Goal: Entertainment & Leisure: Consume media (video, audio)

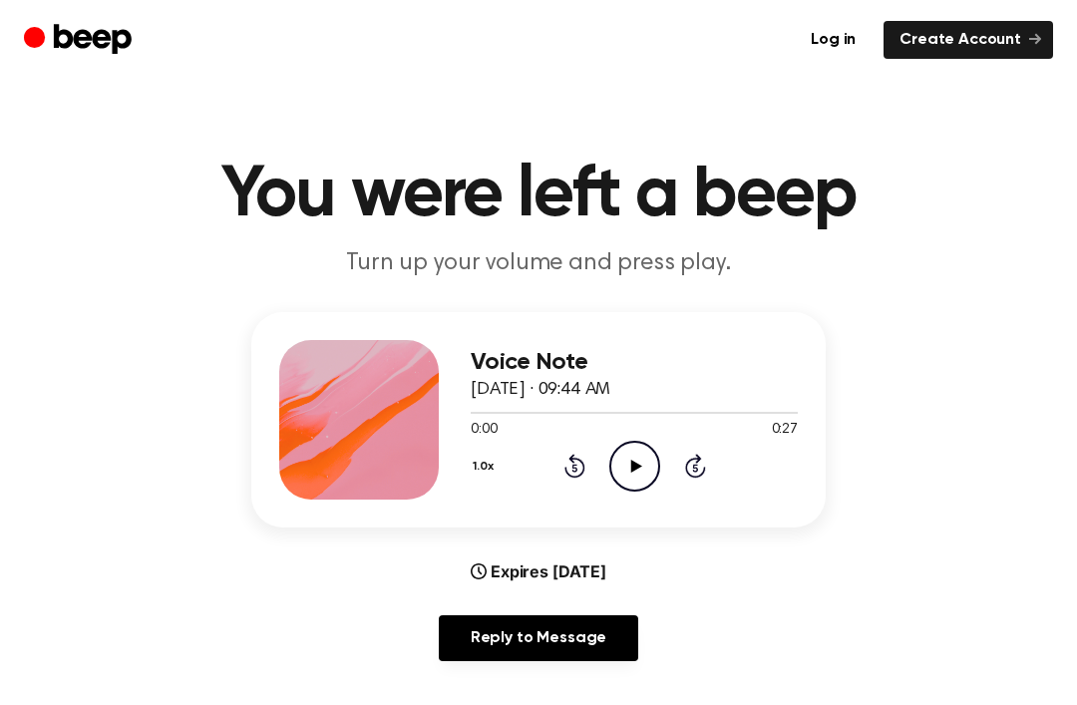
click at [634, 465] on icon at bounding box center [635, 466] width 11 height 13
click at [648, 437] on div "0:01 0:27" at bounding box center [634, 430] width 327 height 21
click at [618, 470] on icon "Play Audio" at bounding box center [634, 466] width 51 height 51
click at [631, 470] on icon at bounding box center [634, 466] width 9 height 13
click at [617, 473] on icon "Play Audio" at bounding box center [634, 466] width 51 height 51
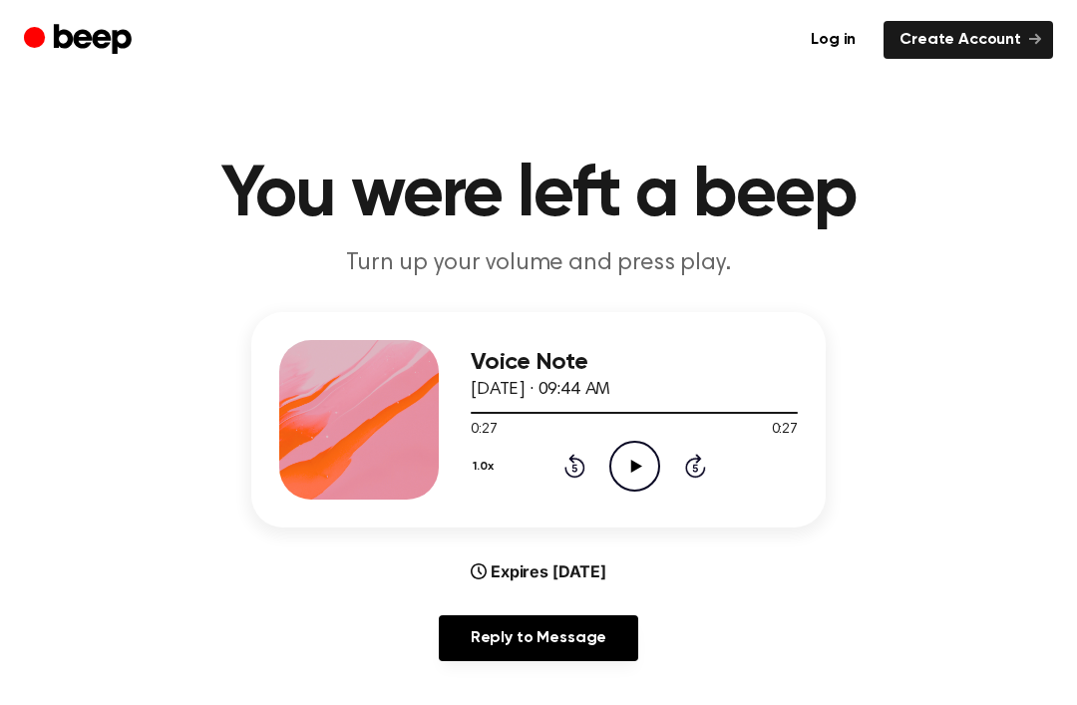
click at [617, 451] on icon "Play Audio" at bounding box center [634, 466] width 51 height 51
click at [637, 465] on icon at bounding box center [634, 466] width 9 height 13
click at [675, 458] on div "1.0x Rewind 5 seconds Play Audio Skip 5 seconds" at bounding box center [634, 466] width 327 height 51
click at [675, 457] on div "1.0x Rewind 5 seconds Play Audio Skip 5 seconds" at bounding box center [634, 466] width 327 height 51
click at [695, 472] on icon at bounding box center [694, 469] width 5 height 8
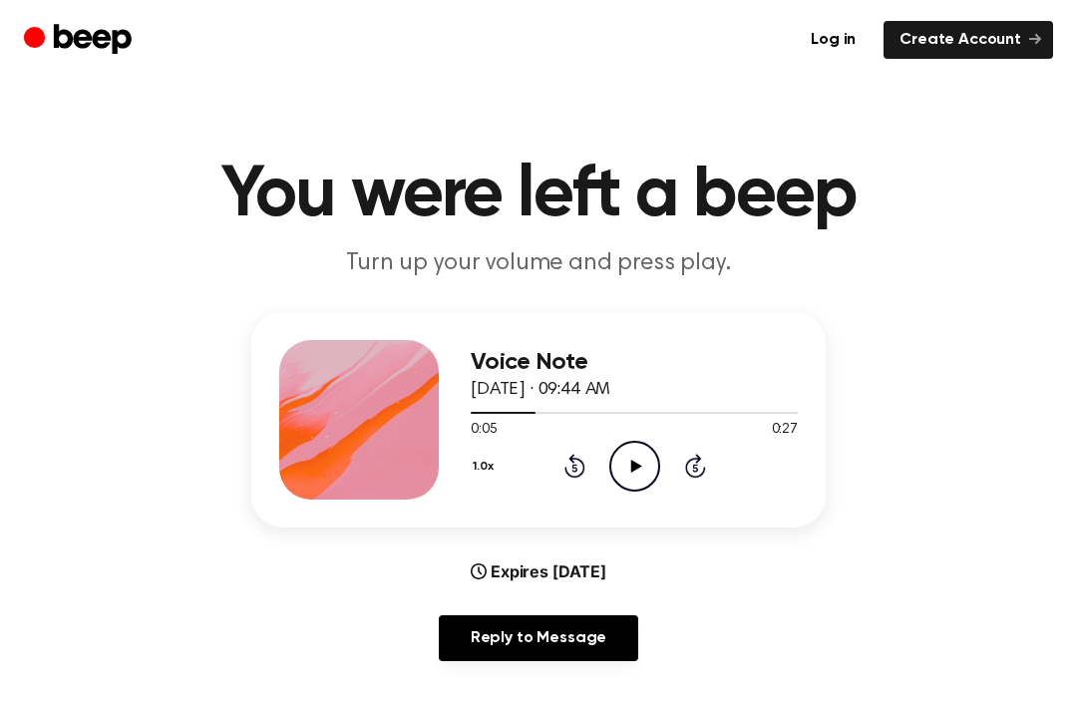
click at [686, 470] on icon at bounding box center [695, 466] width 21 height 24
click at [696, 477] on icon at bounding box center [695, 466] width 21 height 24
click at [625, 469] on icon "Play Audio" at bounding box center [634, 466] width 51 height 51
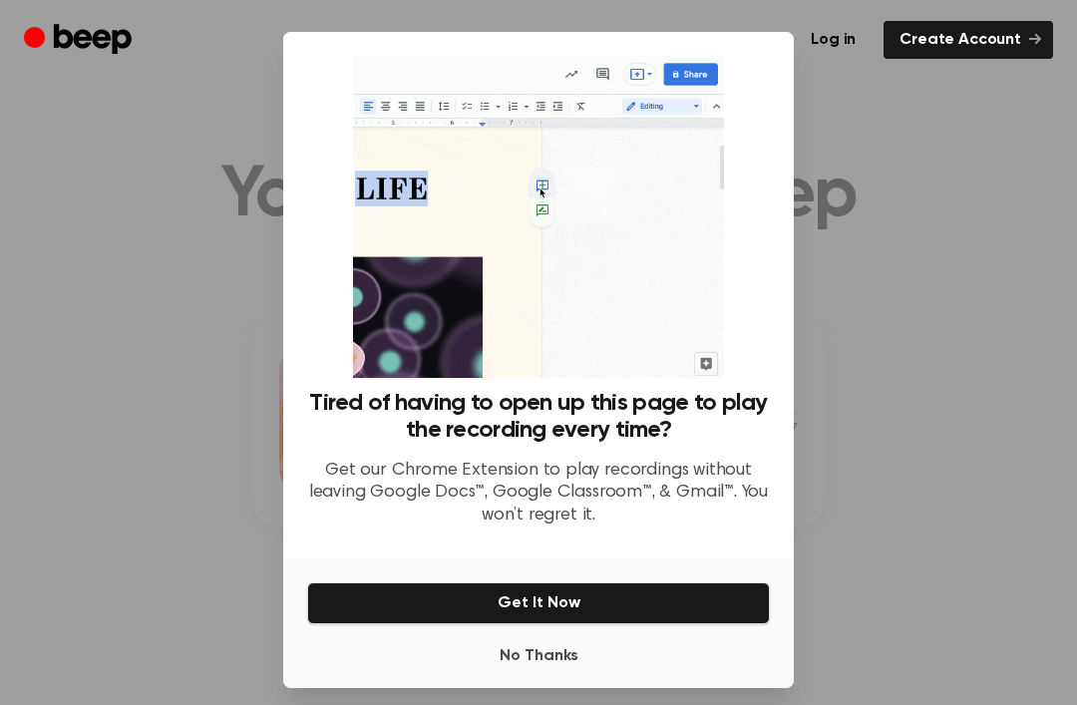
click at [158, 358] on div at bounding box center [538, 352] width 1077 height 705
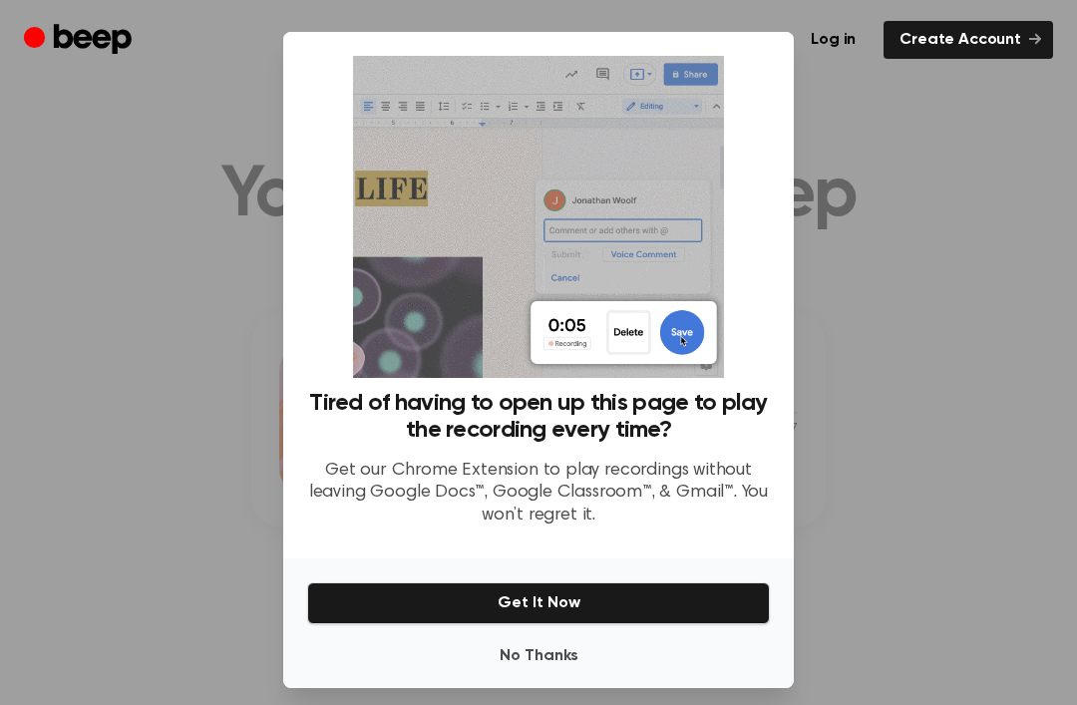
click at [90, 344] on div at bounding box center [538, 352] width 1077 height 705
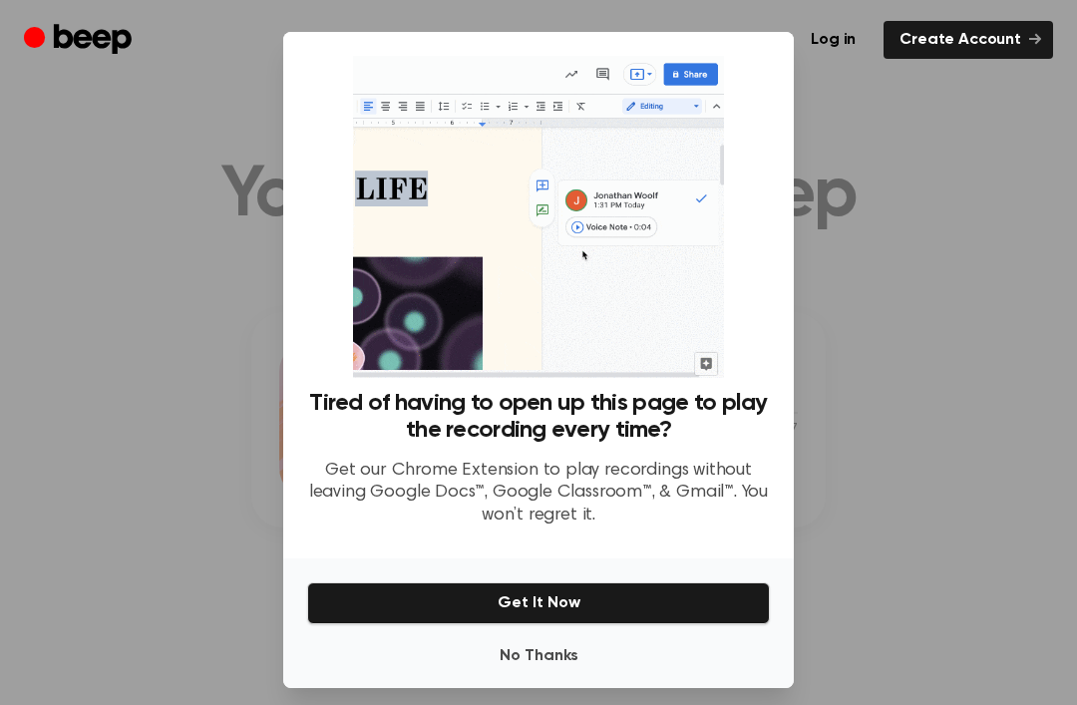
click at [173, 358] on div at bounding box center [538, 352] width 1077 height 705
click at [544, 666] on button "No Thanks" at bounding box center [538, 656] width 463 height 40
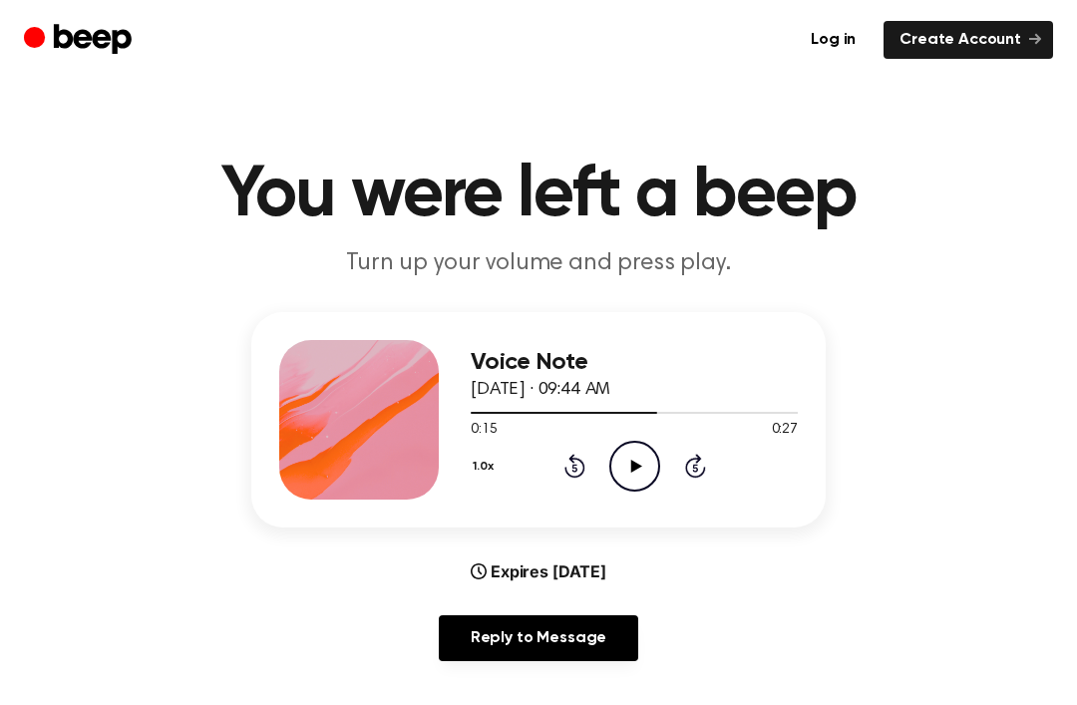
click at [636, 462] on icon "Play Audio" at bounding box center [634, 466] width 51 height 51
click at [634, 465] on icon "Pause Audio" at bounding box center [634, 466] width 51 height 51
click at [628, 463] on icon "Play Audio" at bounding box center [634, 466] width 51 height 51
click at [976, 570] on div "Voice Note [DATE] · 09:44 AM 0:01 0:27 Your browser does not support the [objec…" at bounding box center [538, 494] width 1029 height 365
